Goal: Transaction & Acquisition: Purchase product/service

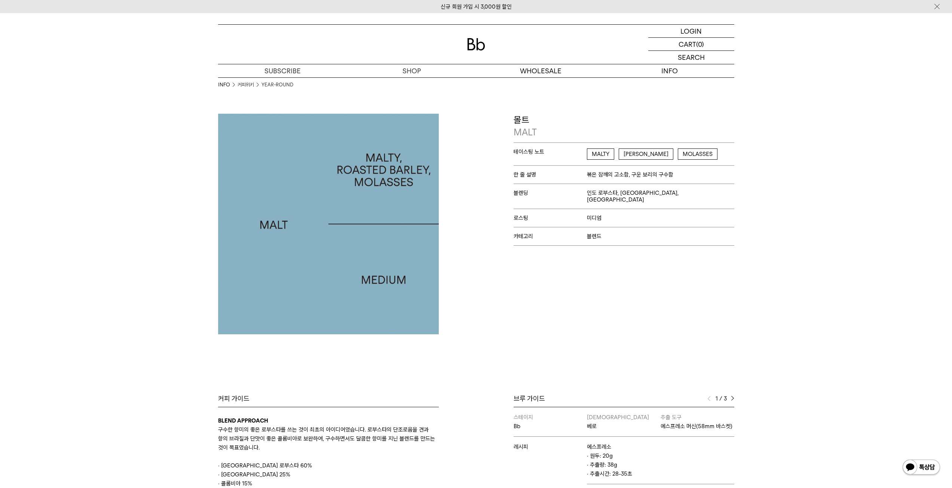
click at [470, 155] on span "MALTY" at bounding box center [600, 154] width 27 height 11
click at [470, 153] on span "[PERSON_NAME]" at bounding box center [646, 154] width 55 height 11
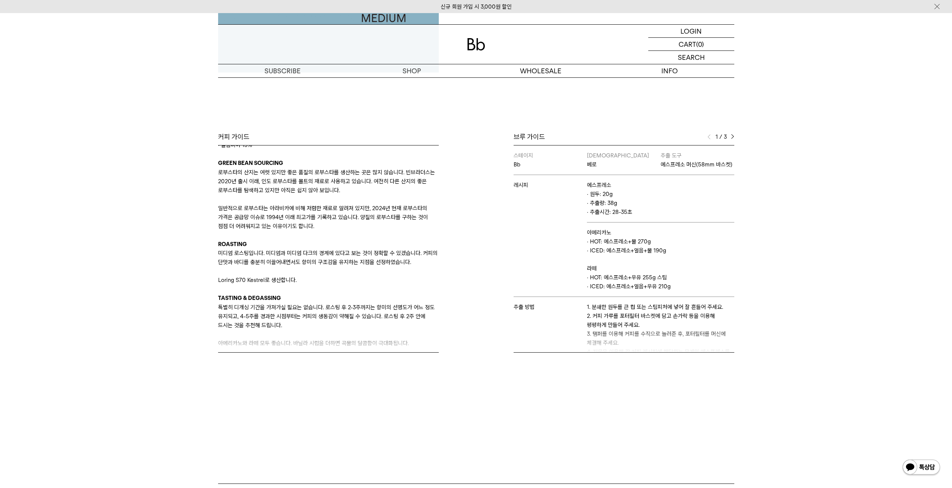
scroll to position [81, 0]
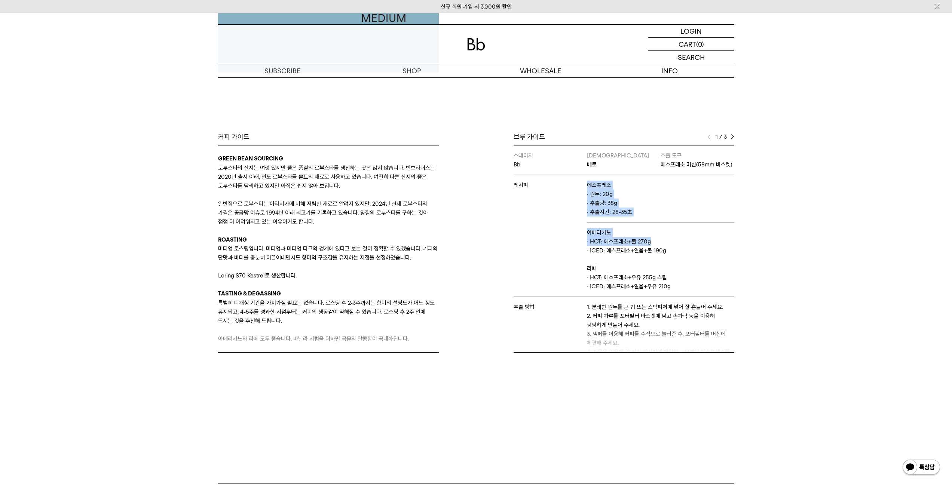
drag, startPoint x: 575, startPoint y: 247, endPoint x: 664, endPoint y: 252, distance: 88.4
click at [470, 252] on tbody "스테이지 Bb 바리스타 베로 추출 도구 에스프레소 머신(58mm 바스켓) 레시피 에스프레소 · 원두: 20g · 추출량: 38g · 추출시간:…" at bounding box center [624, 272] width 221 height 253
click at [470, 246] on p "· HOT: 에스프레소+물 270g" at bounding box center [660, 241] width 147 height 9
drag, startPoint x: 701, startPoint y: 252, endPoint x: 597, endPoint y: 251, distance: 104.4
click at [470, 246] on p "· HOT: 에스프레소+물 270g" at bounding box center [660, 241] width 147 height 9
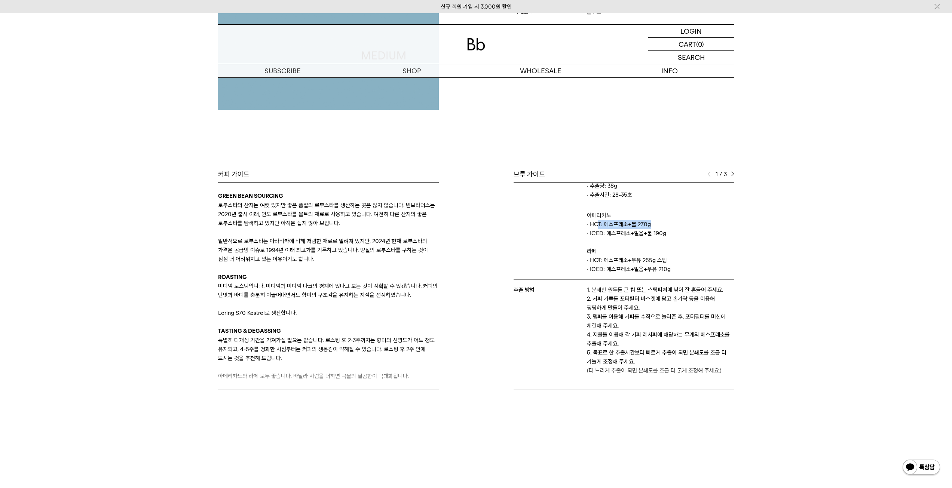
scroll to position [0, 0]
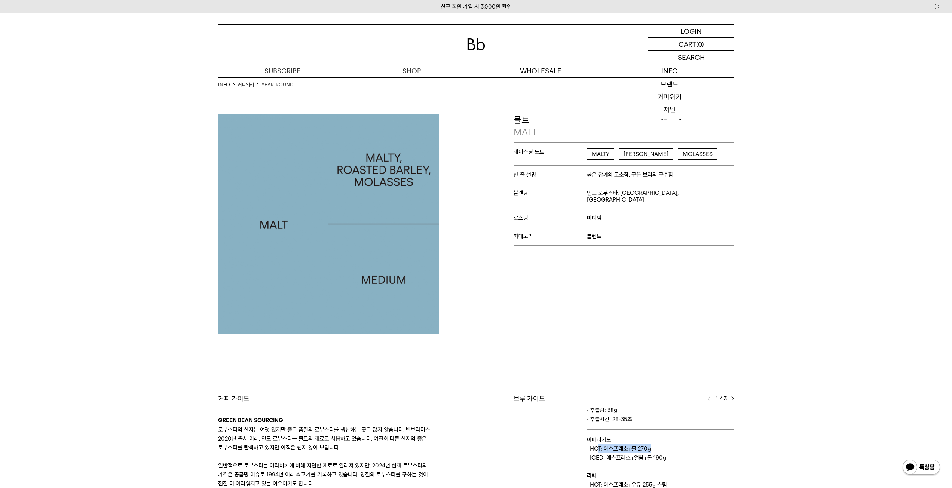
click at [470, 46] on img at bounding box center [476, 44] width 18 height 12
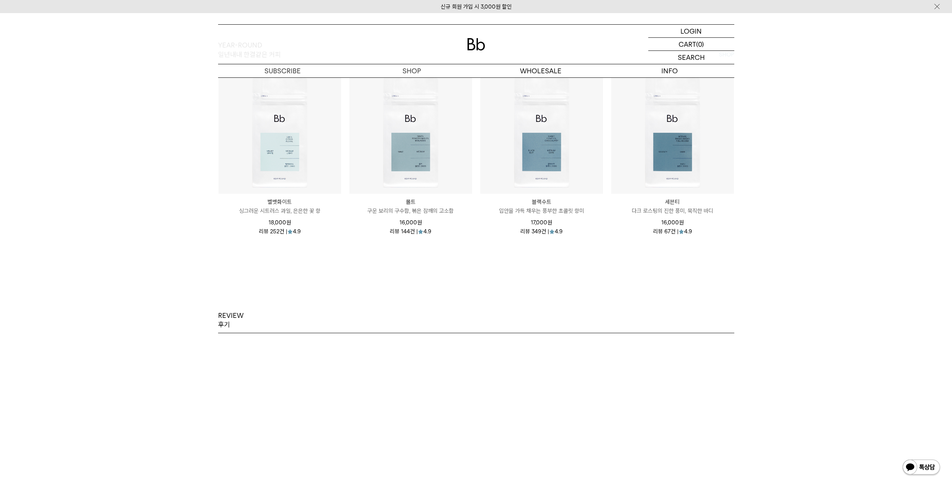
scroll to position [1047, 0]
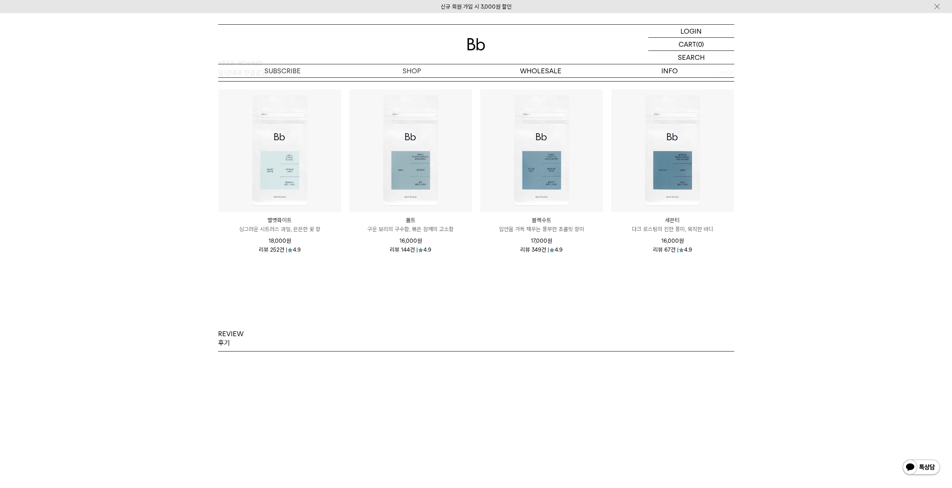
click at [459, 275] on div "REVIEW 후기 이런 커피 저는 처음 먹어보네요... 향이 좋은데요 제... 이런 커피 저는 처음 먹어보네요... 향이 좋은데요 제가 커피무…" at bounding box center [476, 408] width 952 height 271
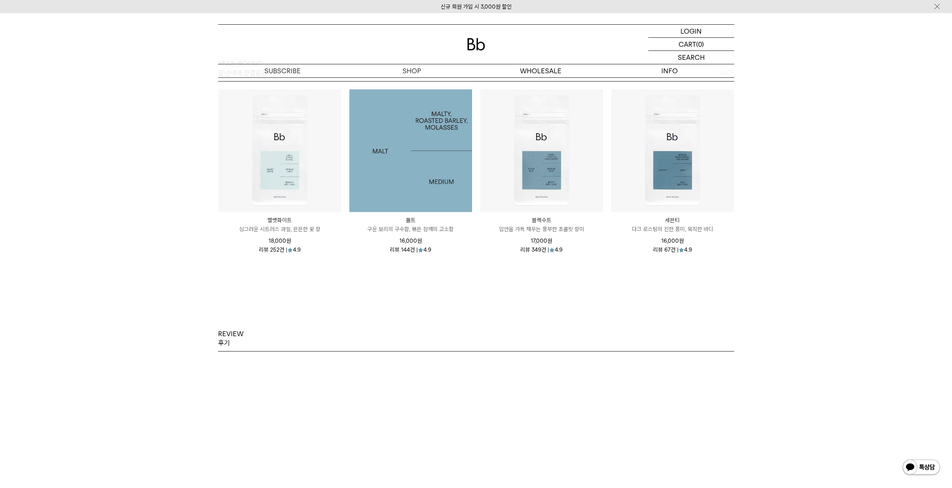
click at [400, 149] on img at bounding box center [410, 150] width 123 height 123
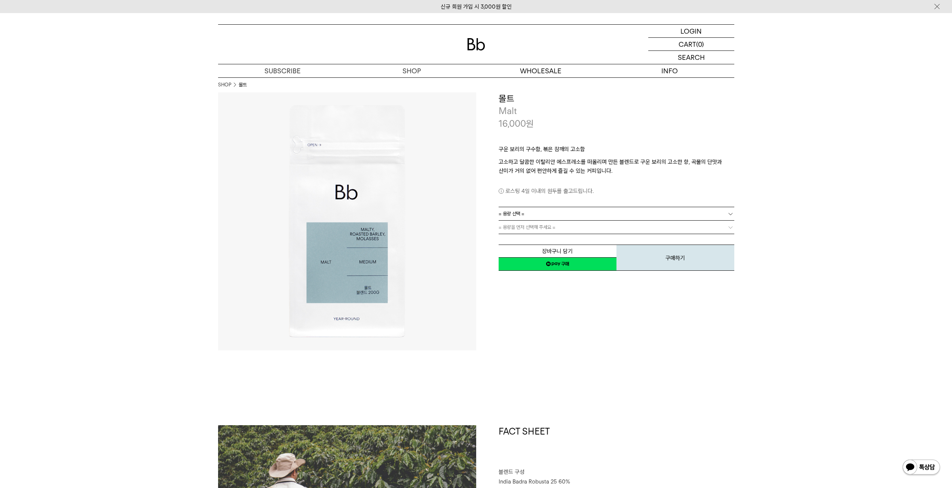
click at [554, 305] on div "**********" at bounding box center [605, 221] width 258 height 258
drag, startPoint x: 530, startPoint y: 195, endPoint x: 642, endPoint y: 188, distance: 112.5
click at [642, 188] on p "로스팅 4일 이내의 원두를 출고드립니다." at bounding box center [617, 191] width 236 height 9
click at [559, 213] on link "= 용량 선택 =" at bounding box center [617, 213] width 236 height 13
click at [539, 226] on li "200g" at bounding box center [620, 227] width 228 height 13
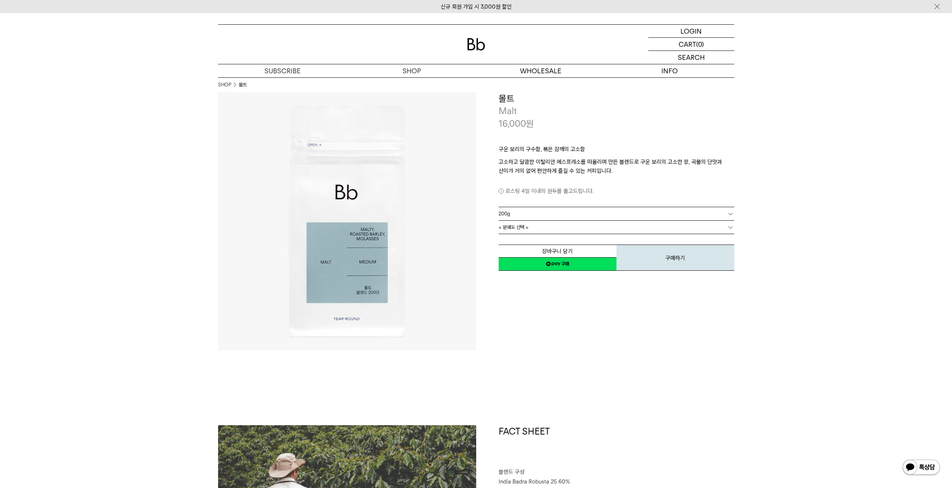
click at [536, 230] on link "= 분쇄도 선택 =" at bounding box center [617, 227] width 236 height 13
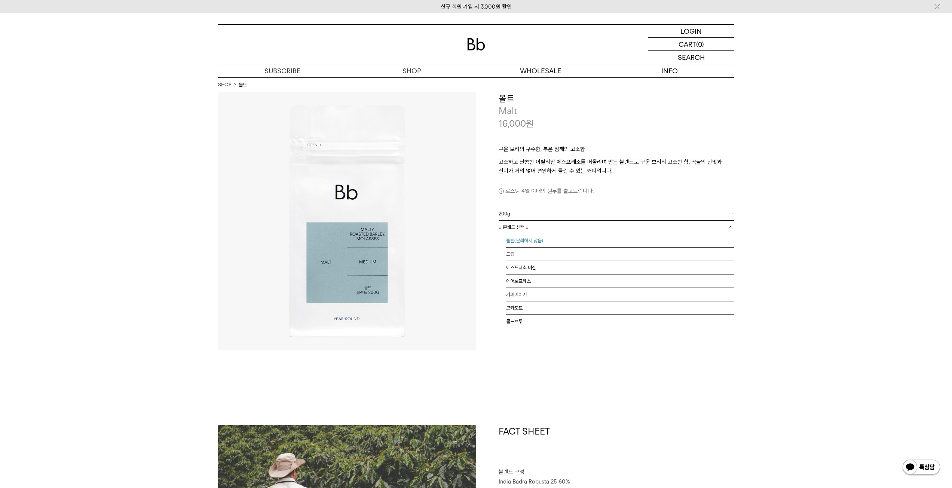
click at [549, 243] on li "홀빈(분쇄하지 않음)" at bounding box center [620, 240] width 228 height 13
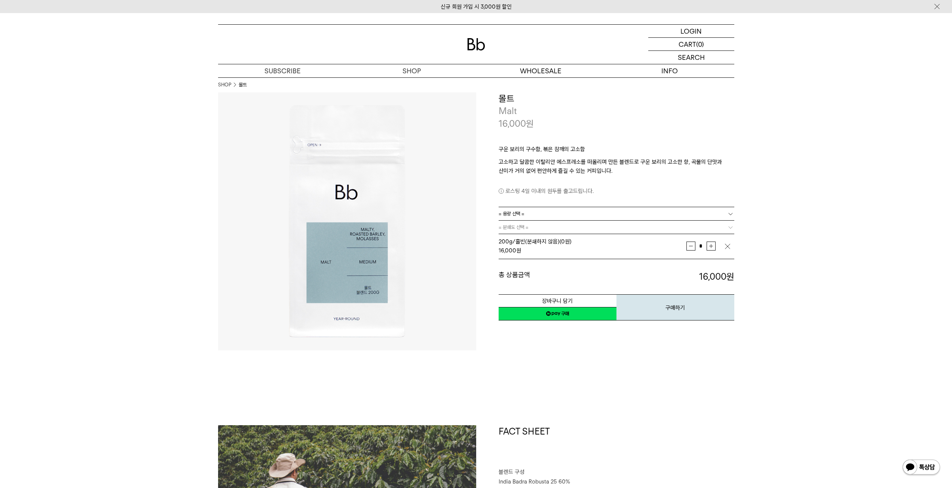
click at [557, 215] on link "= 용량 선택 =" at bounding box center [617, 213] width 236 height 13
click at [524, 253] on li "1kg" at bounding box center [620, 254] width 228 height 13
click at [712, 231] on link "= 분쇄도 선택 =" at bounding box center [617, 227] width 236 height 13
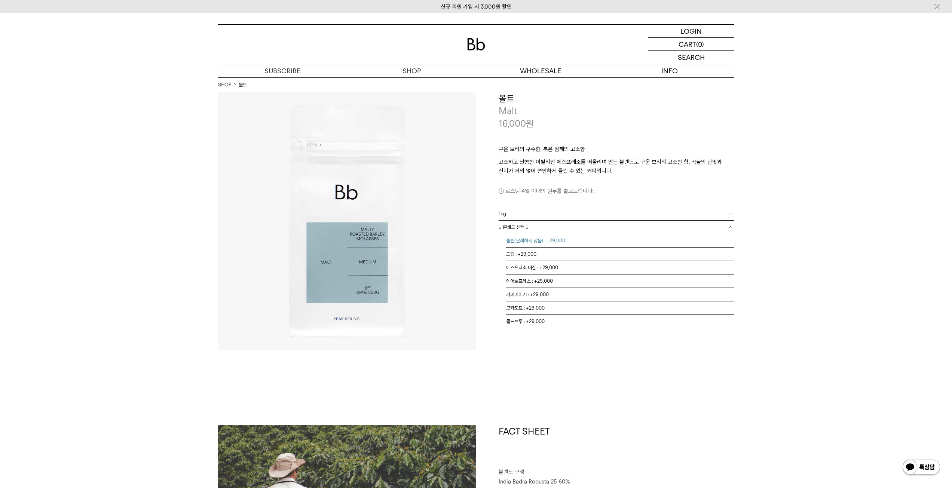
click at [550, 242] on li "홀빈(분쇄하지 않음) : +29,000" at bounding box center [620, 240] width 228 height 13
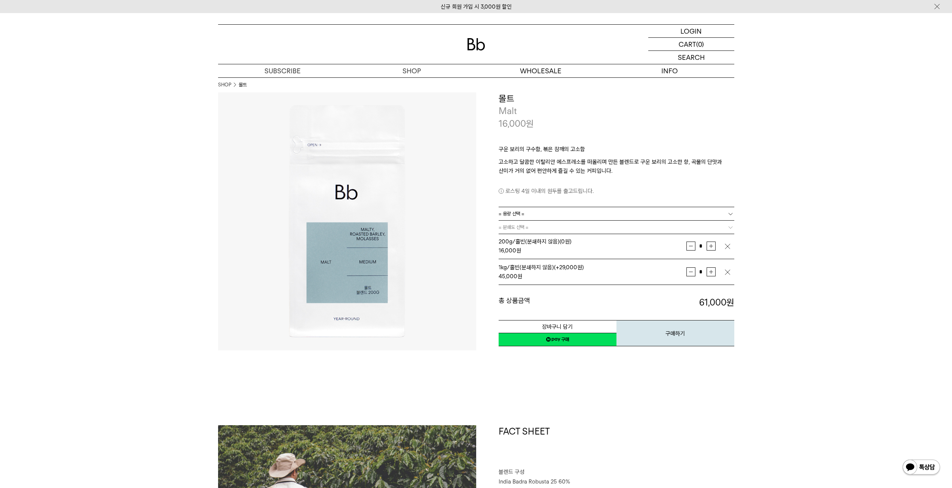
click at [724, 246] on img "button" at bounding box center [727, 246] width 7 height 7
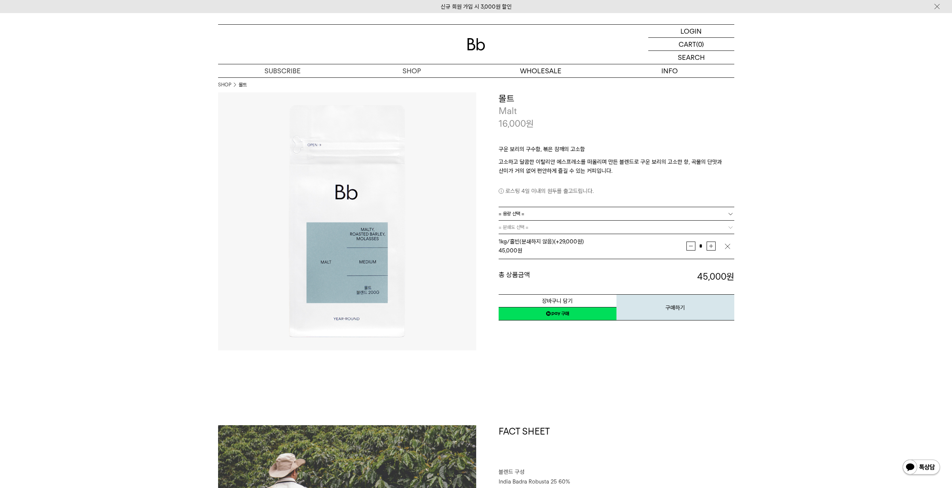
click at [727, 244] on img "button" at bounding box center [727, 246] width 7 height 7
